Goal: Find specific page/section: Find specific page/section

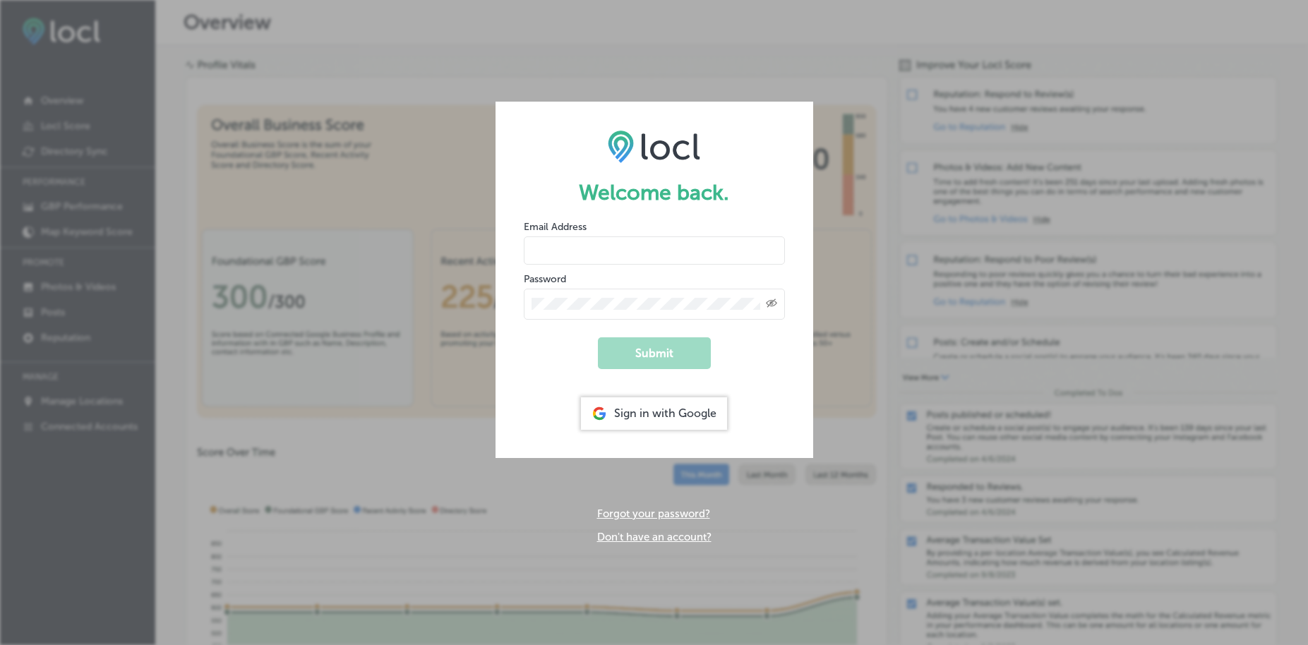
click at [644, 410] on div "Sign in with Google" at bounding box center [654, 414] width 146 height 32
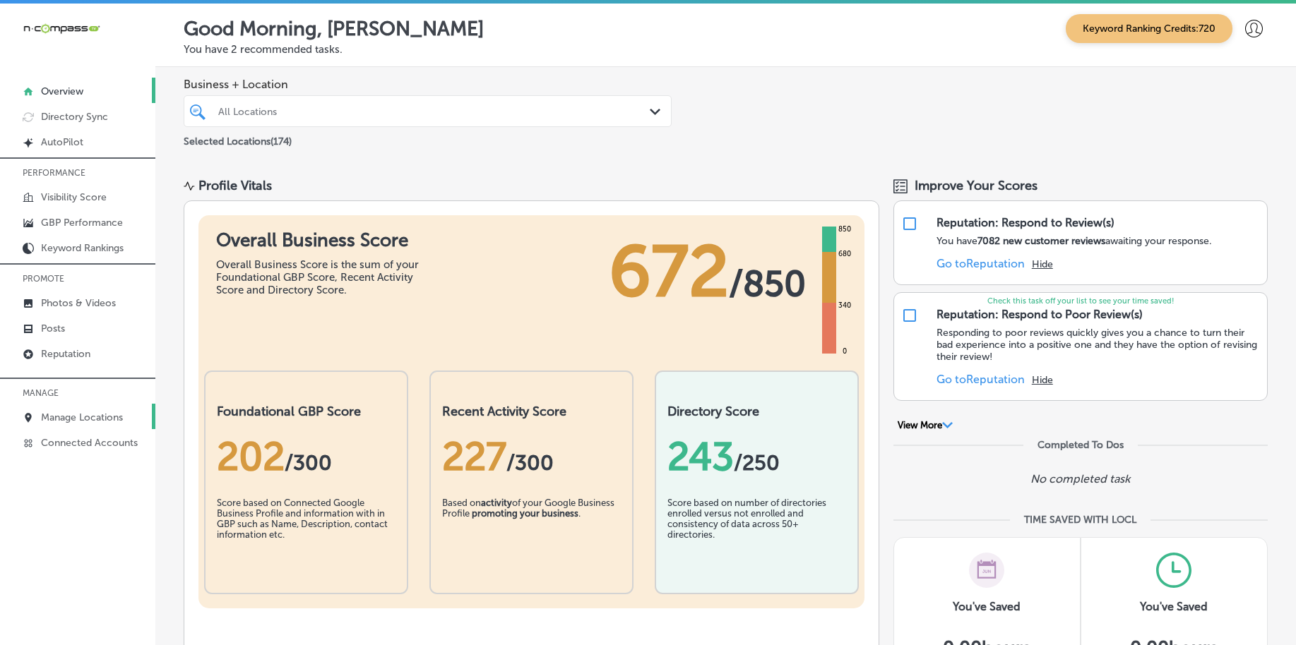
click at [57, 417] on p "Manage Locations" at bounding box center [82, 418] width 82 height 12
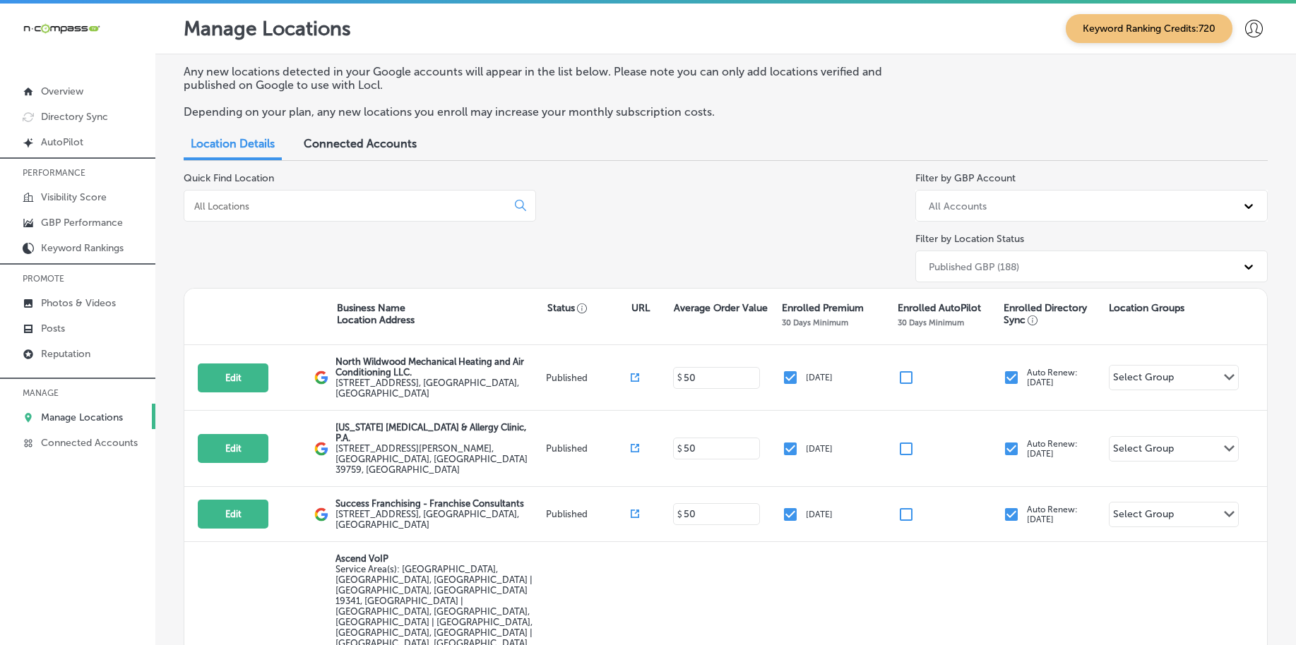
click at [248, 203] on input at bounding box center [348, 206] width 311 height 13
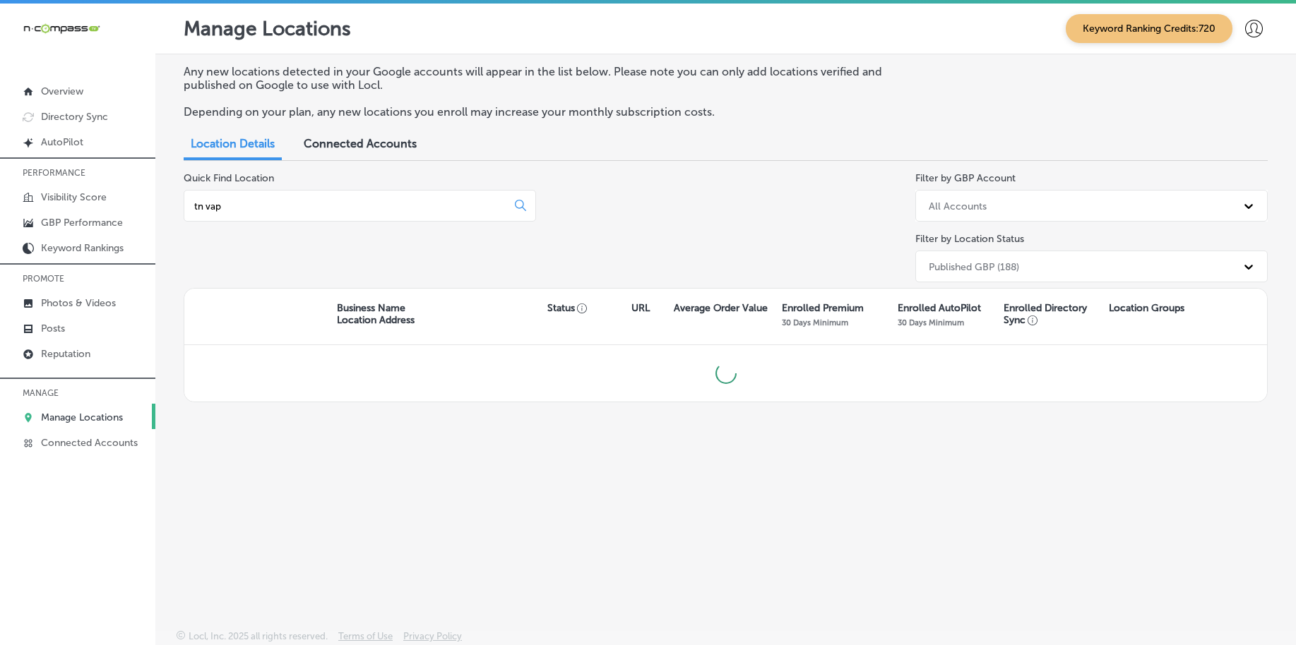
type input "tn vape"
